Goal: Task Accomplishment & Management: Manage account settings

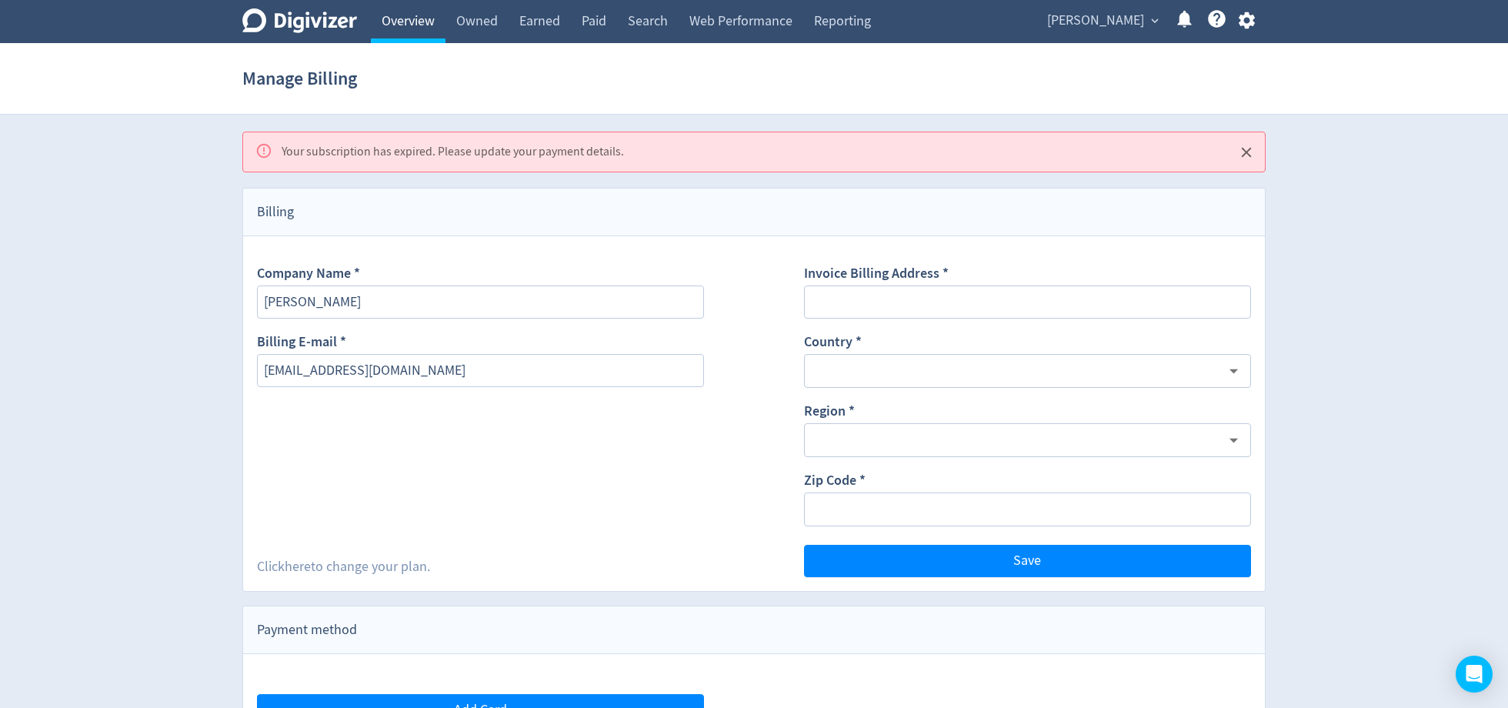
click at [415, 25] on link "Overview" at bounding box center [408, 21] width 75 height 43
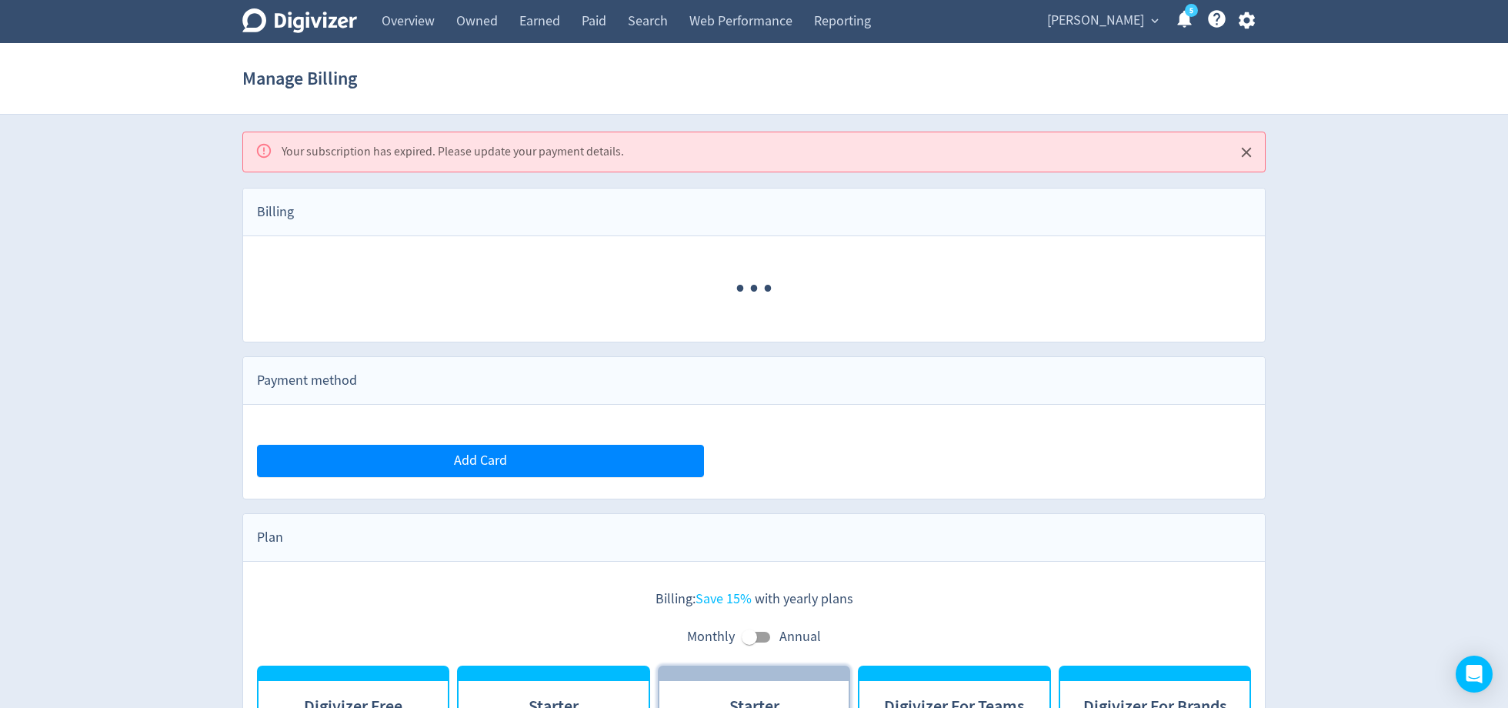
click at [1078, 36] on div "[PERSON_NAME] expand_more 5 Help Center - Searchable support on using Digivizer" at bounding box center [1147, 21] width 235 height 43
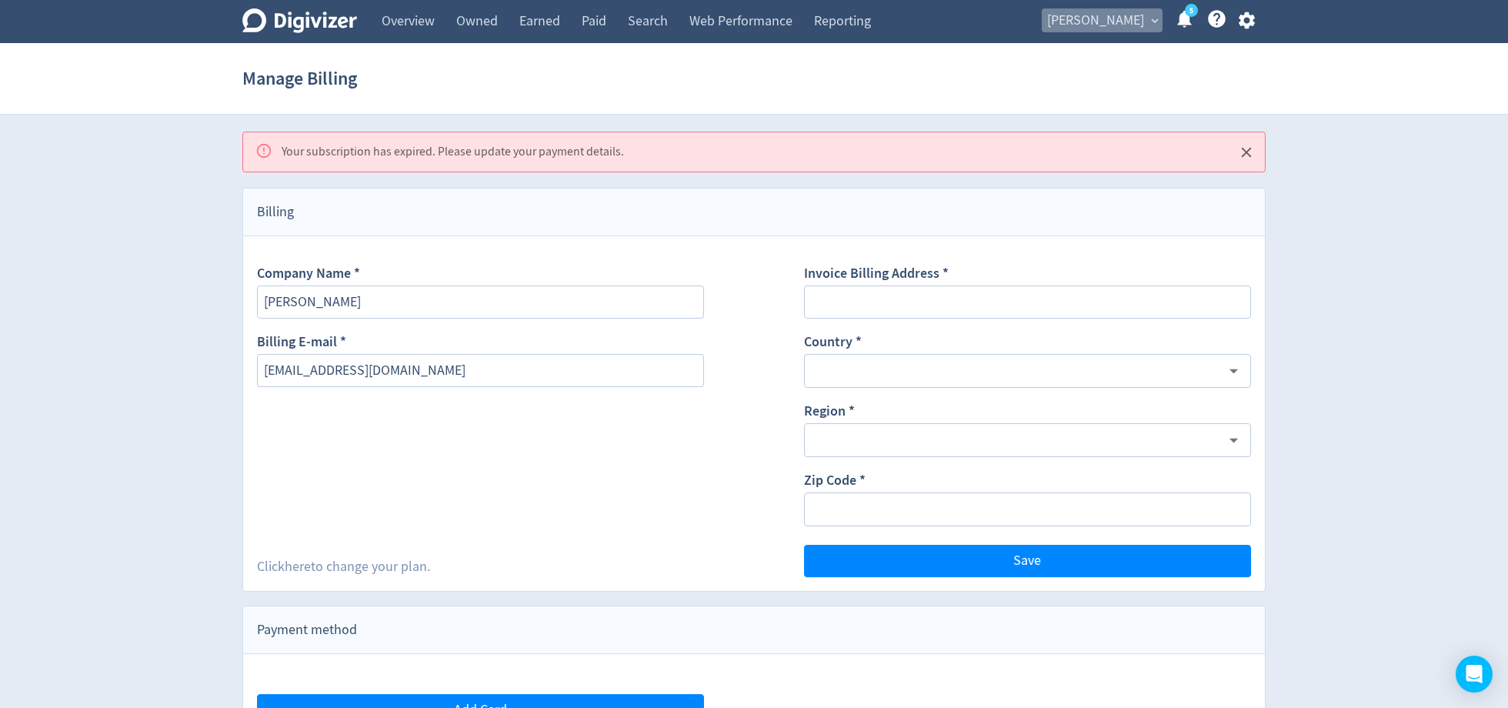
click at [1075, 26] on span "[PERSON_NAME]" at bounding box center [1095, 20] width 97 height 25
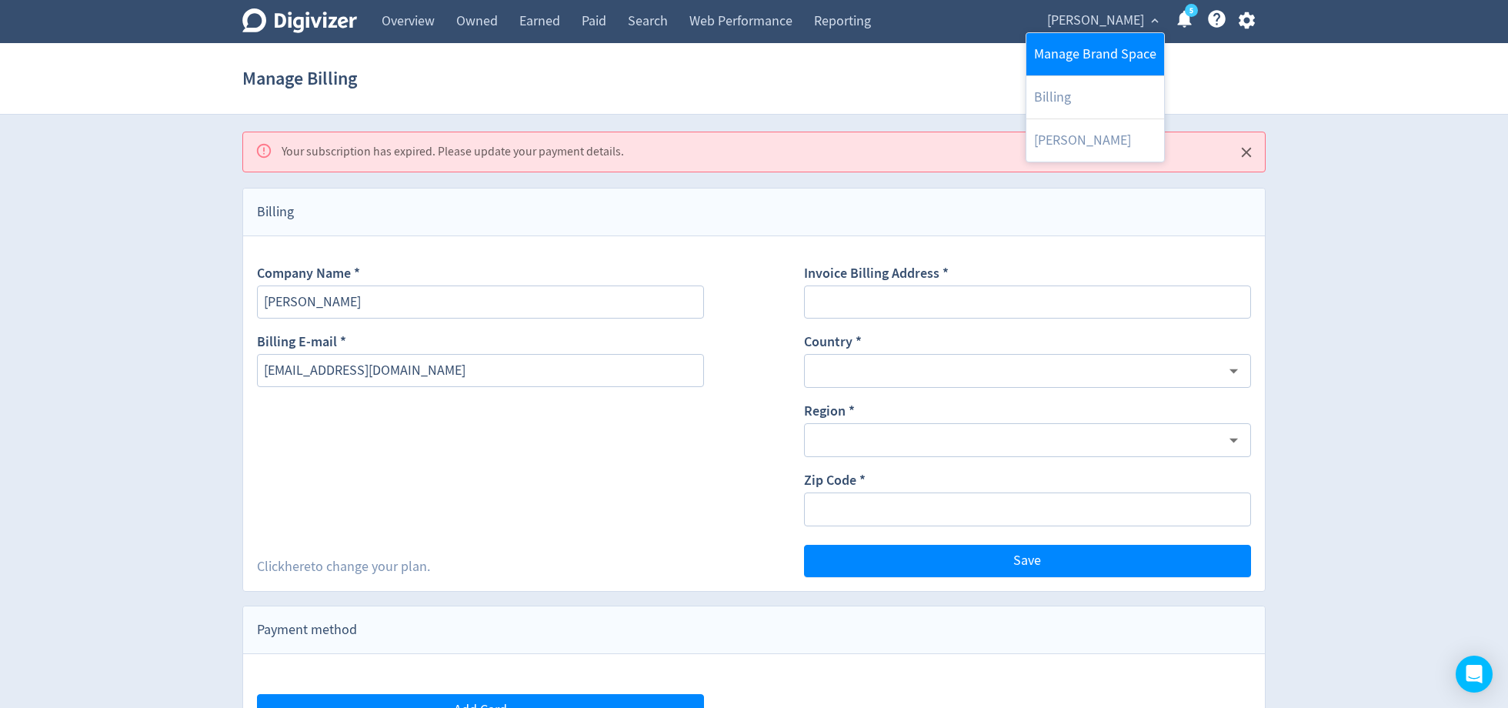
click at [1070, 42] on link "Manage Brand Space" at bounding box center [1095, 54] width 138 height 42
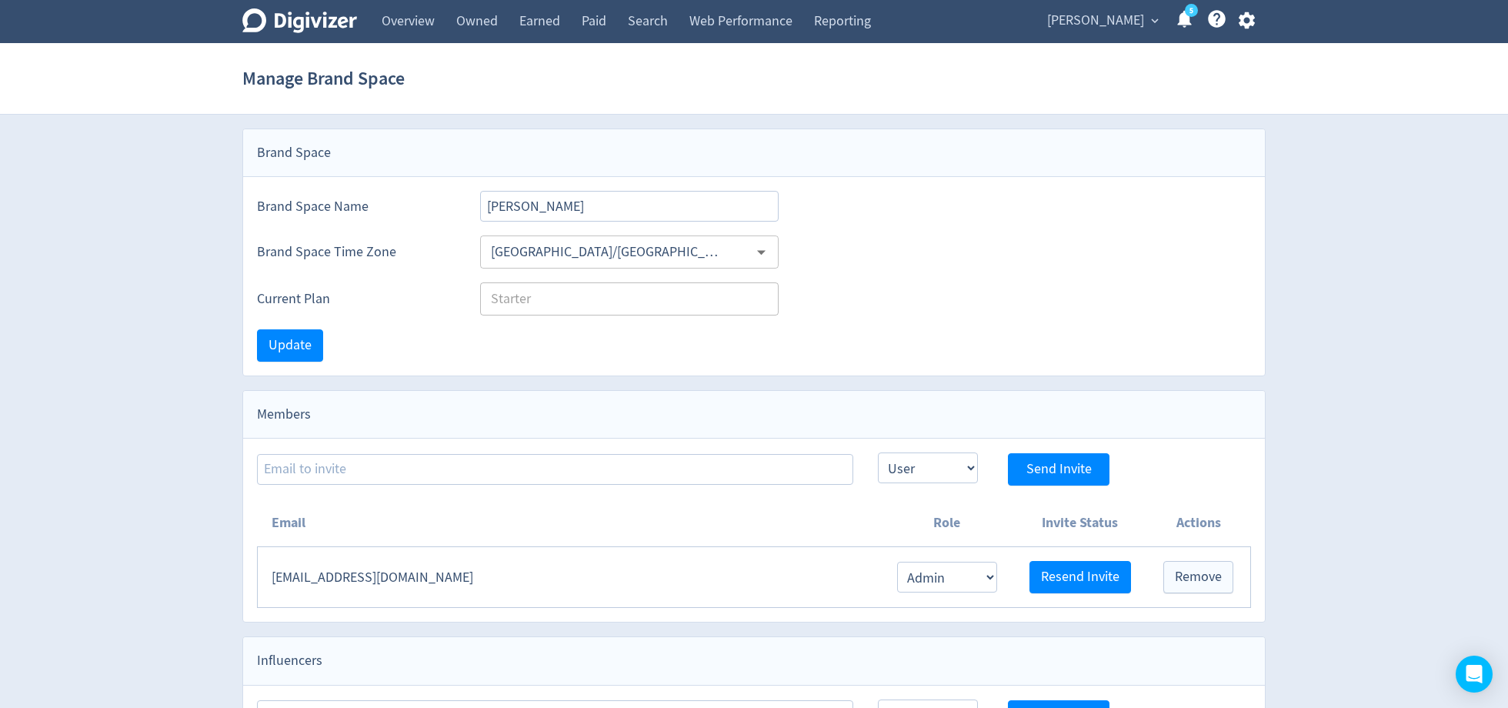
scroll to position [108, 0]
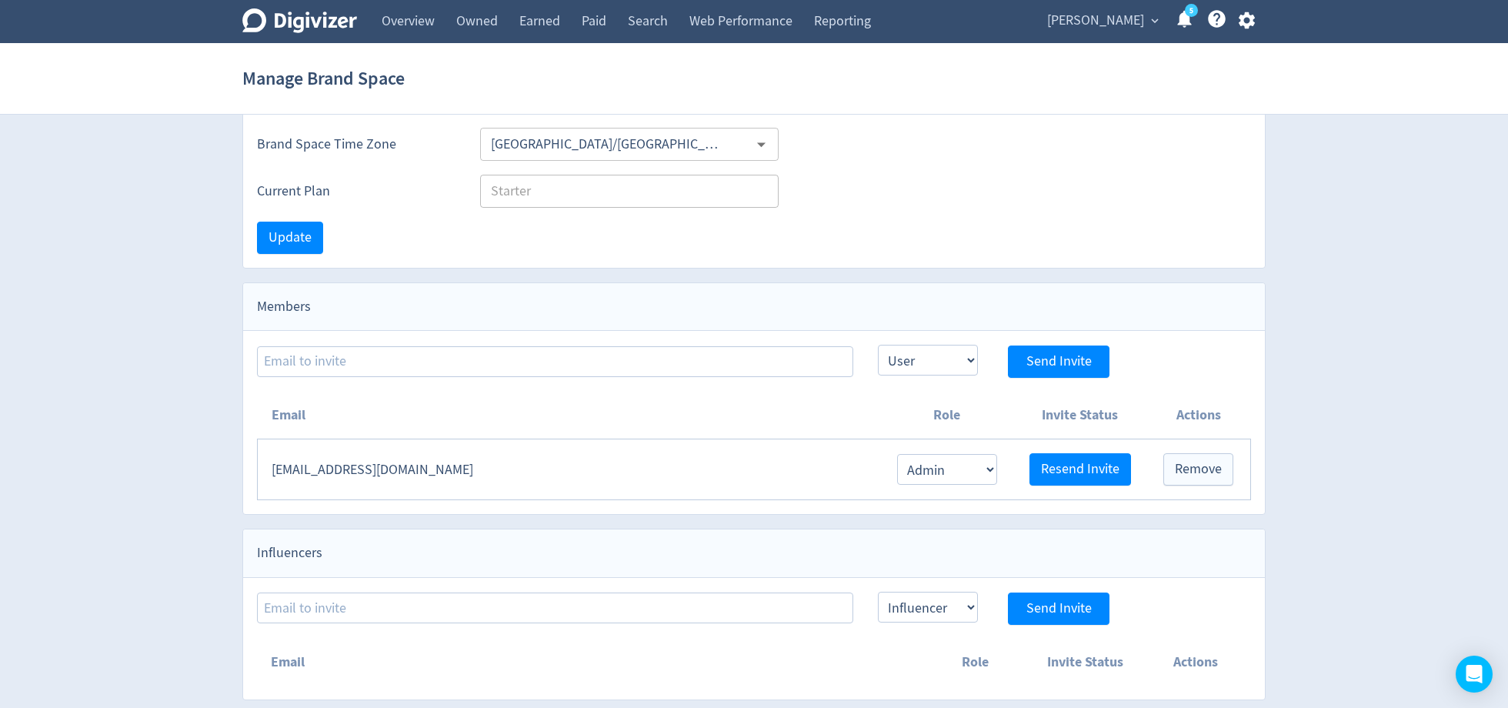
click at [1238, 35] on div "[PERSON_NAME] expand_more 5 Help Center - Searchable support on using Digivizer" at bounding box center [1147, 21] width 235 height 43
click at [1243, 25] on icon "button" at bounding box center [1246, 20] width 16 height 17
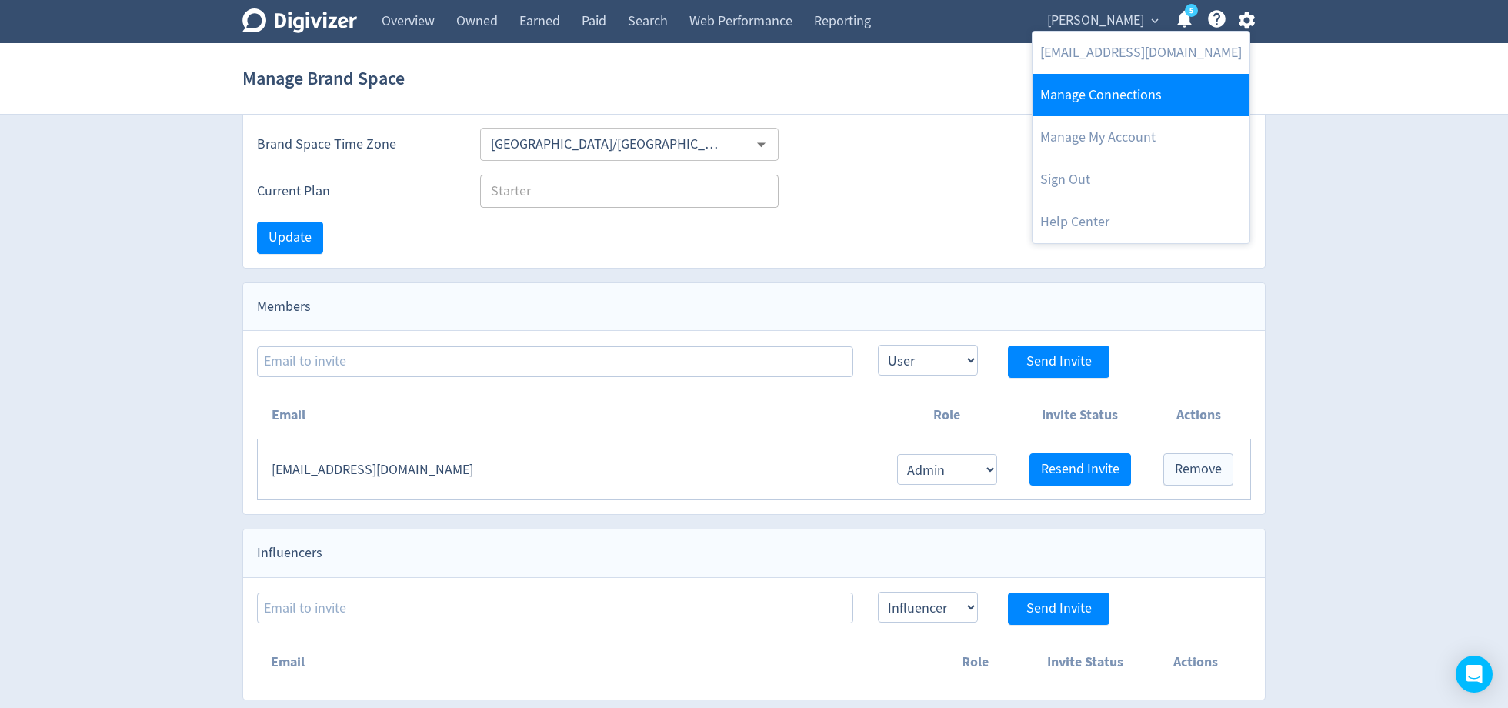
click at [1168, 105] on link "Manage Connections" at bounding box center [1140, 95] width 217 height 42
